Goal: Task Accomplishment & Management: Use online tool/utility

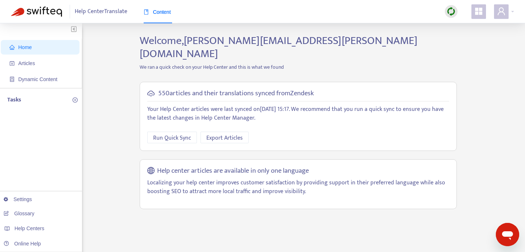
click at [452, 12] on img at bounding box center [450, 11] width 9 height 9
click at [459, 36] on link "Full Sync" at bounding box center [463, 38] width 26 height 8
click at [452, 10] on img at bounding box center [450, 11] width 9 height 9
click at [460, 41] on link "Full Sync" at bounding box center [463, 38] width 26 height 8
click at [15, 69] on span "Articles" at bounding box center [41, 63] width 64 height 15
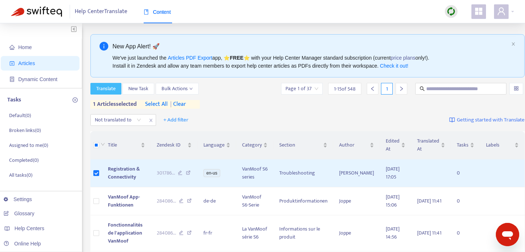
click at [109, 91] on span "Translate" at bounding box center [105, 89] width 19 height 8
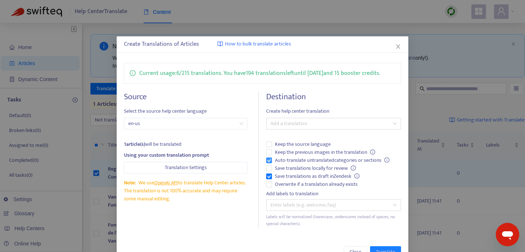
click at [302, 161] on span "Auto-translate untranslated categories or sections" at bounding box center [332, 161] width 120 height 8
click at [285, 123] on div at bounding box center [330, 123] width 124 height 9
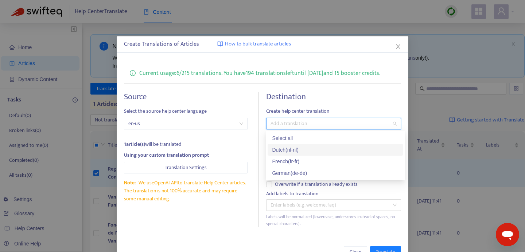
click at [285, 152] on div "Dutch ( nl-nl )" at bounding box center [335, 150] width 127 height 8
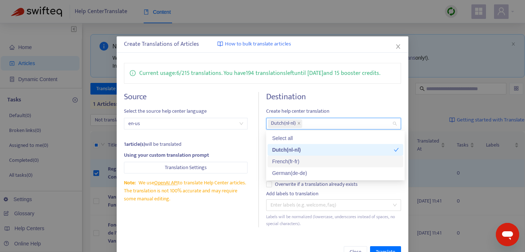
click at [285, 162] on div "French ( fr-fr )" at bounding box center [335, 162] width 127 height 8
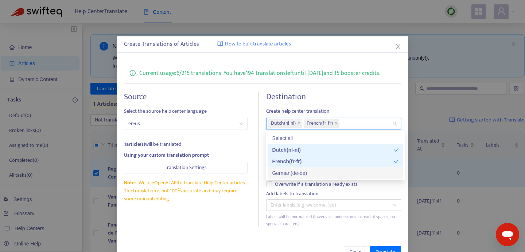
click at [288, 176] on div "German ( de-de )" at bounding box center [335, 173] width 127 height 8
click at [306, 230] on div "Current usage: 6 / 215 translations . You have 194 translations left until [DAT…" at bounding box center [262, 145] width 291 height 179
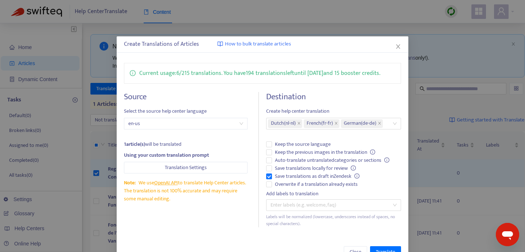
scroll to position [22, 0]
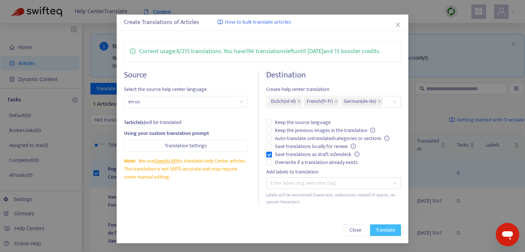
click at [385, 234] on span "Translate" at bounding box center [385, 231] width 19 height 8
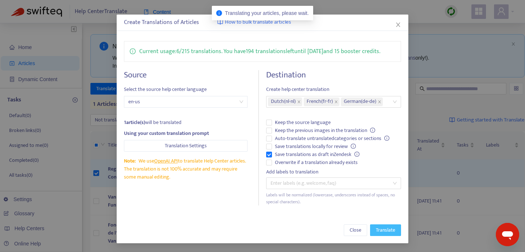
scroll to position [0, 0]
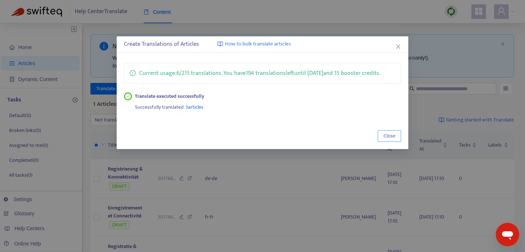
click at [389, 137] on span "Close" at bounding box center [389, 136] width 12 height 8
